Goal: Entertainment & Leisure: Consume media (video, audio)

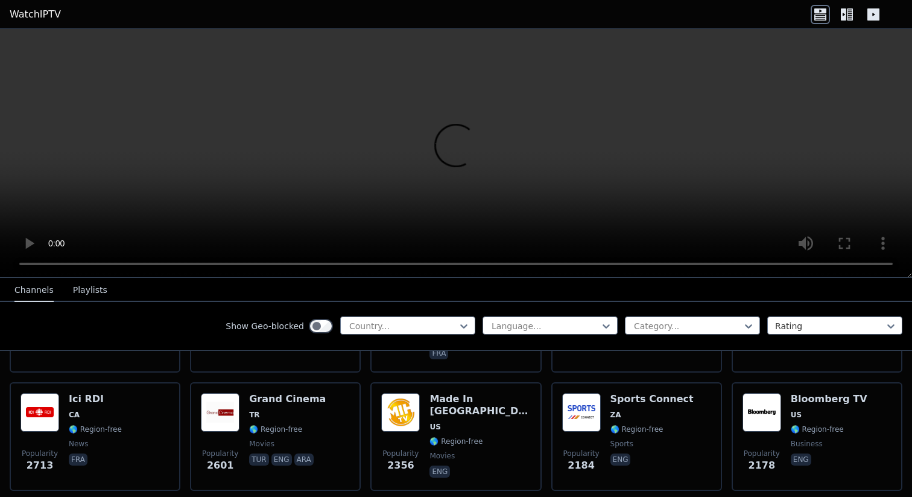
scroll to position [483, 0]
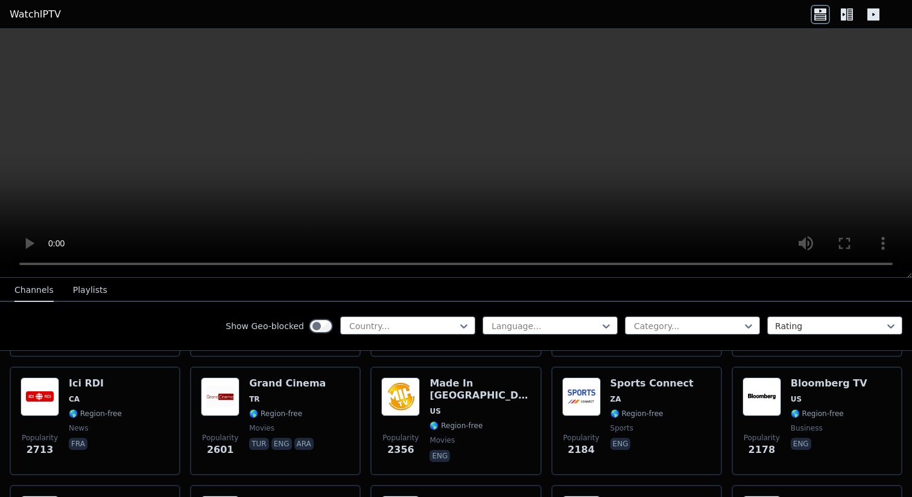
click at [97, 299] on button "Playlists" at bounding box center [90, 290] width 34 height 23
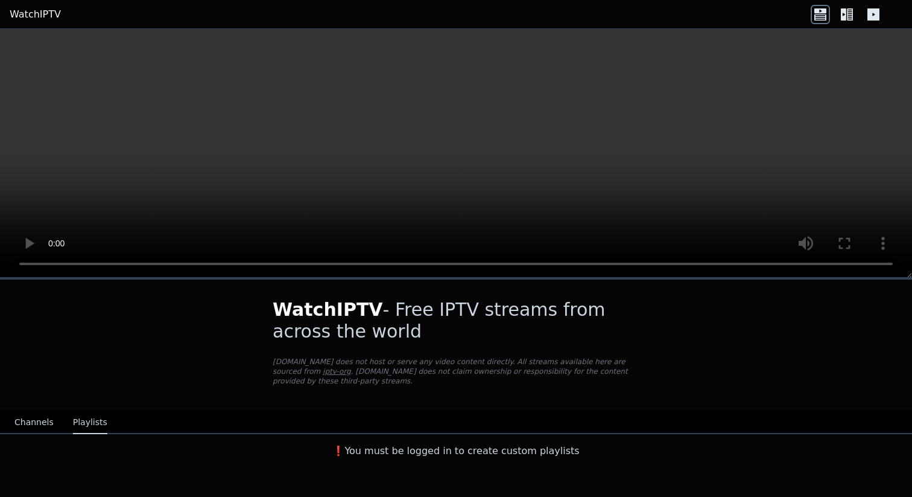
scroll to position [0, 0]
click at [22, 422] on button "Channels" at bounding box center [33, 422] width 39 height 23
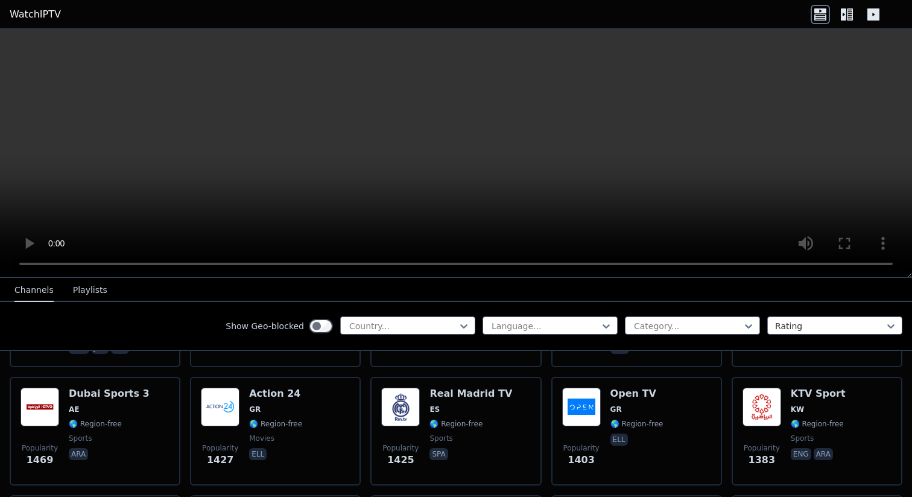
scroll to position [716, 0]
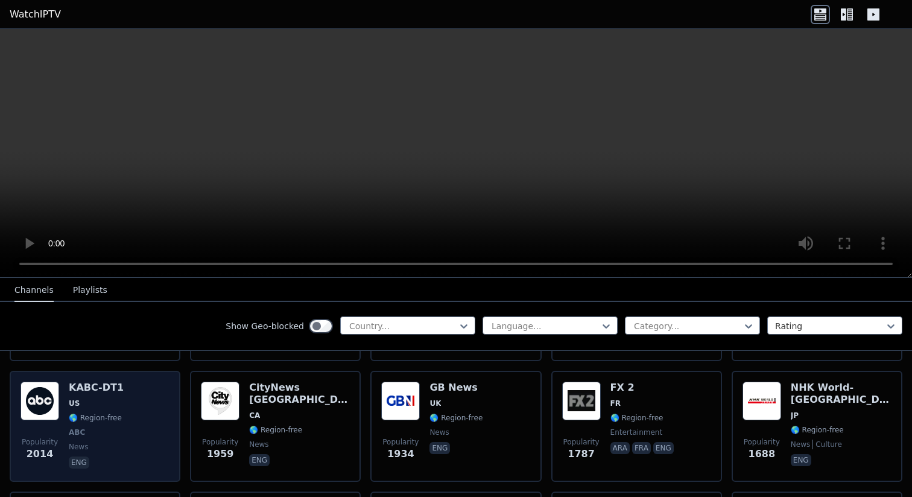
click at [92, 402] on span "US" at bounding box center [96, 403] width 55 height 10
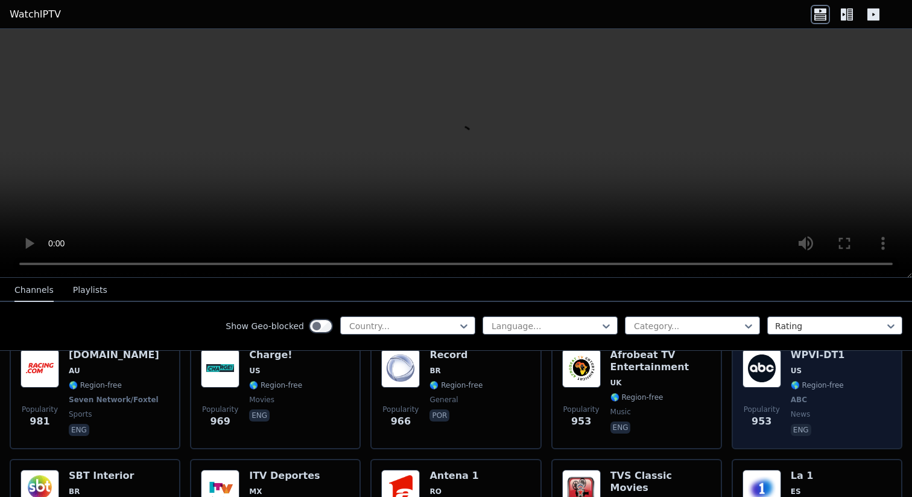
scroll to position [1682, 0]
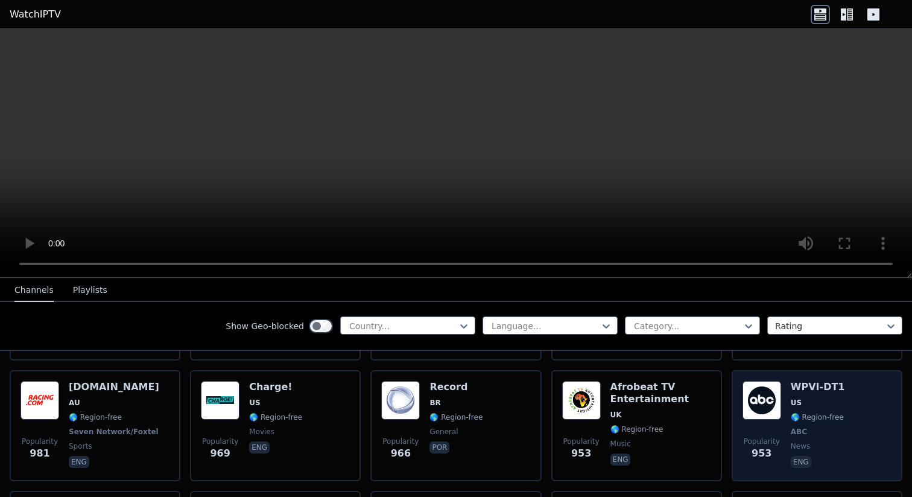
click at [765, 436] on span "Popularity" at bounding box center [762, 441] width 36 height 10
